Goal: Task Accomplishment & Management: Complete application form

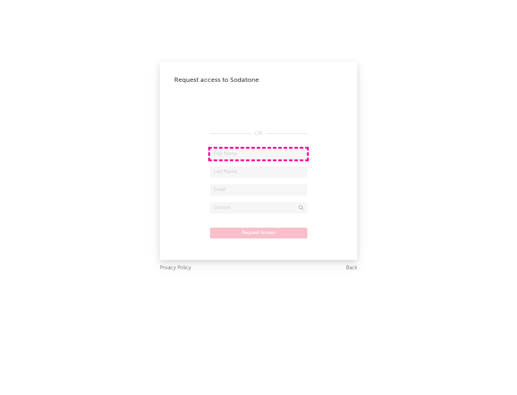
click at [258, 154] on input "text" at bounding box center [258, 153] width 97 height 11
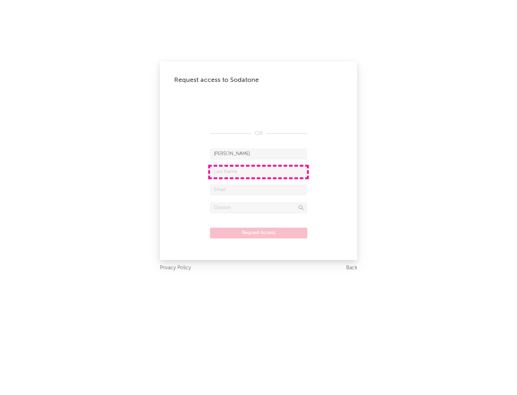
type input "[PERSON_NAME]"
click at [258, 171] on input "text" at bounding box center [258, 171] width 97 height 11
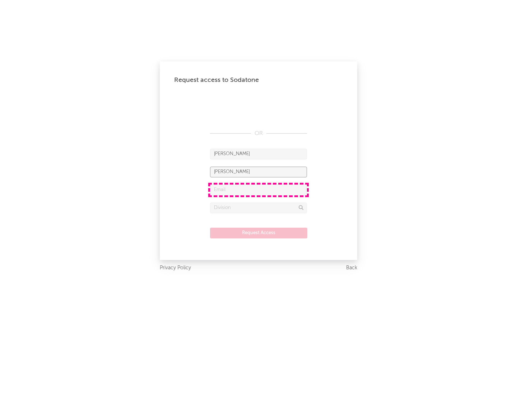
type input "[PERSON_NAME]"
click at [258, 189] on input "text" at bounding box center [258, 189] width 97 height 11
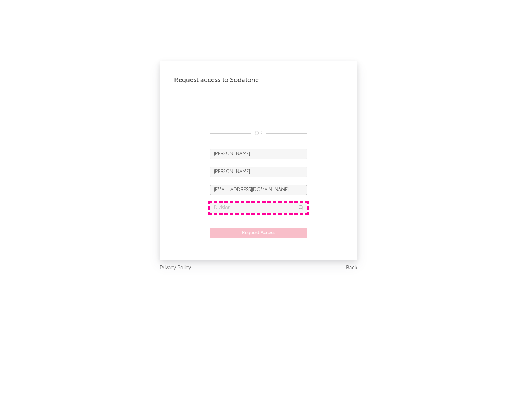
type input "[EMAIL_ADDRESS][DOMAIN_NAME]"
click at [258, 207] on input "text" at bounding box center [258, 207] width 97 height 11
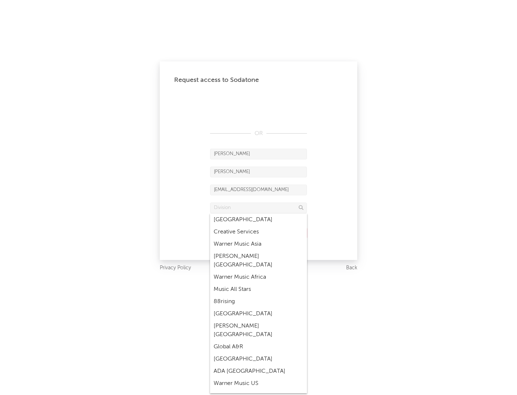
click at [256, 283] on div "Music All Stars" at bounding box center [258, 289] width 97 height 12
type input "Music All Stars"
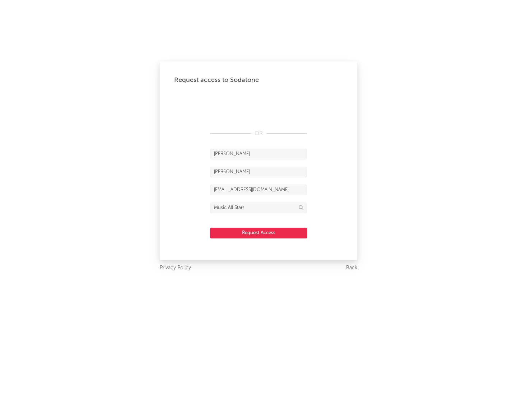
click at [258, 232] on button "Request Access" at bounding box center [258, 232] width 97 height 11
